Goal: Information Seeking & Learning: Learn about a topic

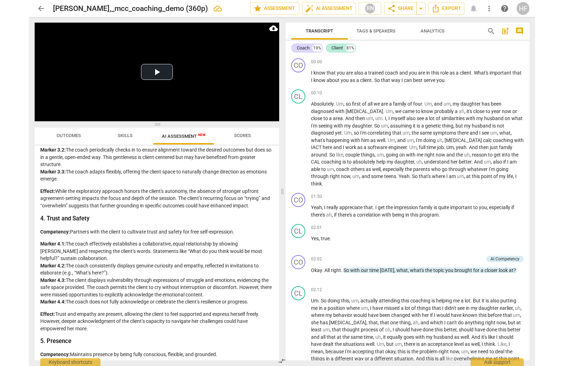
scroll to position [94, 0]
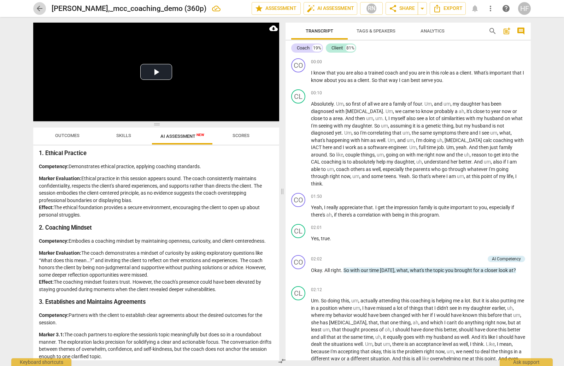
click at [41, 11] on span "arrow_back" at bounding box center [39, 8] width 8 height 8
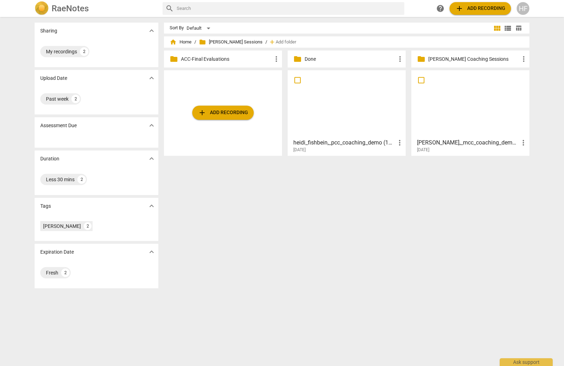
click at [340, 147] on h3 "heidi_fishbein,_pcc_coaching_demo (1080p)" at bounding box center [344, 142] width 102 height 8
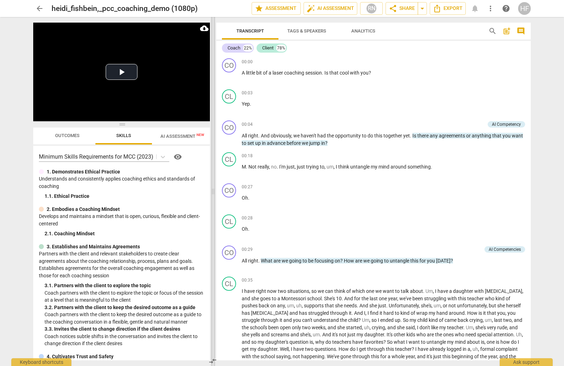
drag, startPoint x: 281, startPoint y: 188, endPoint x: 252, endPoint y: 195, distance: 30.1
click at [211, 190] on span at bounding box center [213, 191] width 4 height 349
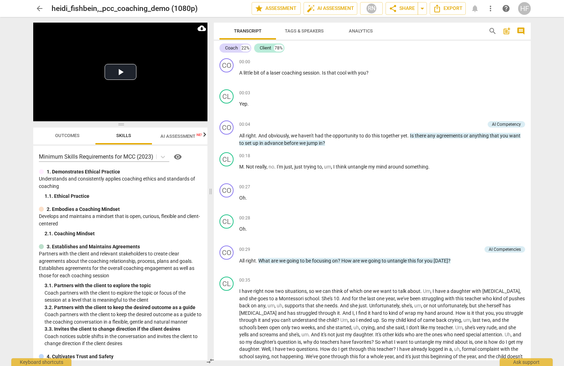
click at [181, 136] on span "AI Assessment New" at bounding box center [182, 135] width 44 height 5
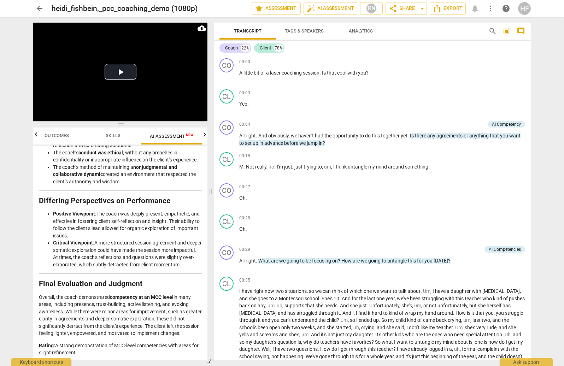
click at [39, 7] on span "arrow_back" at bounding box center [39, 8] width 8 height 8
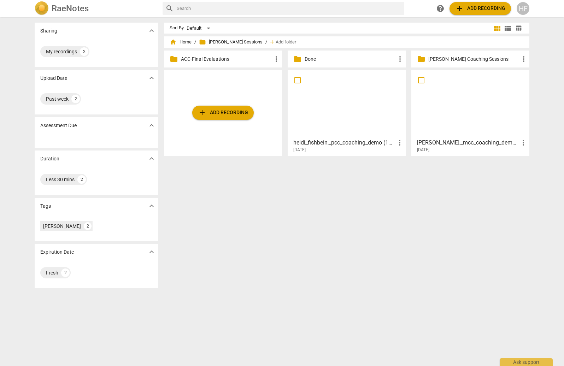
click at [458, 142] on h3 "[PERSON_NAME],_mcc_coaching_demo (360p)" at bounding box center [468, 142] width 102 height 8
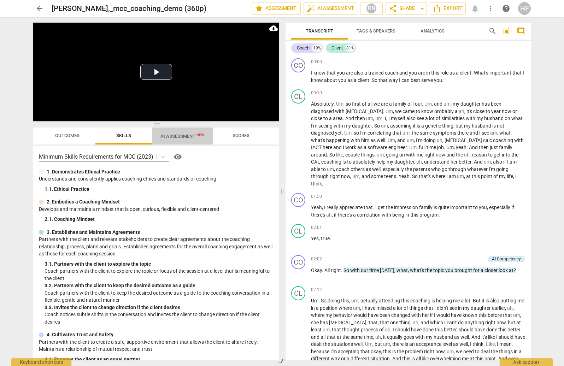
click at [177, 138] on span "AI Assessment New" at bounding box center [182, 135] width 44 height 5
